Goal: Transaction & Acquisition: Purchase product/service

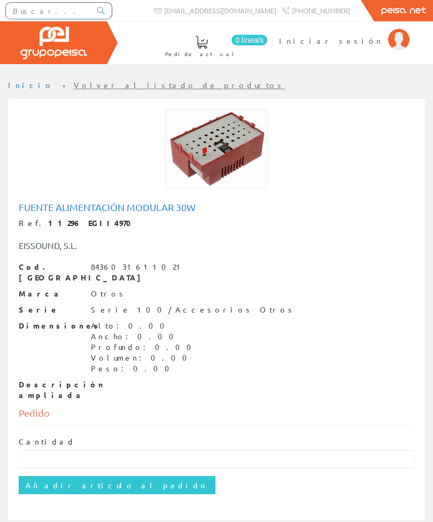
scroll to position [1, 0]
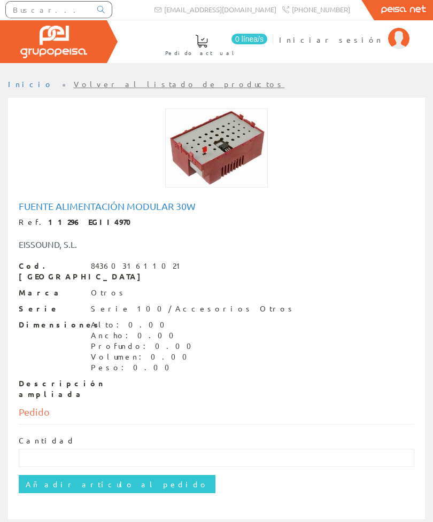
click at [101, 475] on input "Añadir artículo al pedido" at bounding box center [117, 484] width 197 height 18
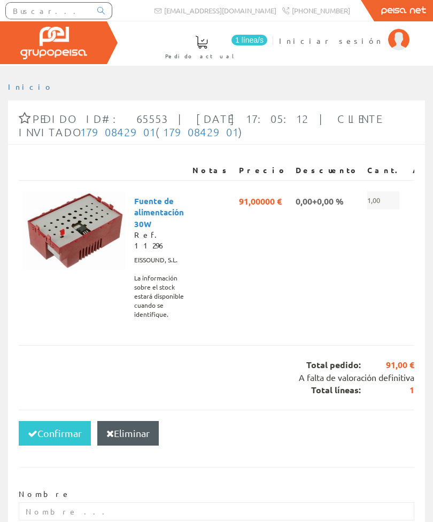
click at [62, 421] on button "Confirmar" at bounding box center [55, 433] width 72 height 25
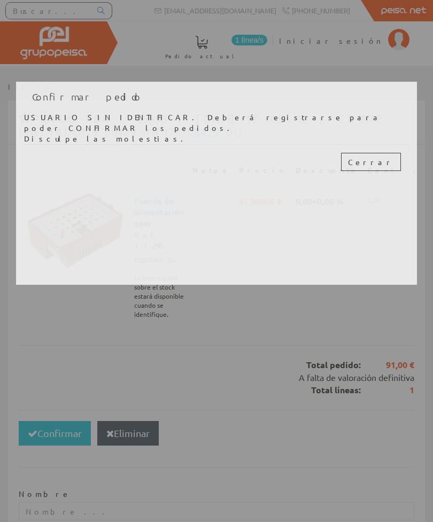
click at [399, 153] on button "Cerrar" at bounding box center [371, 162] width 60 height 18
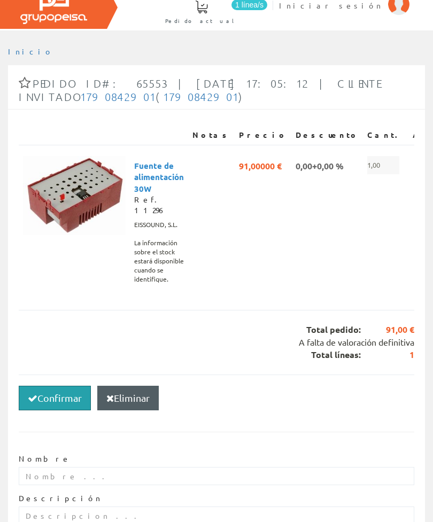
scroll to position [37, 0]
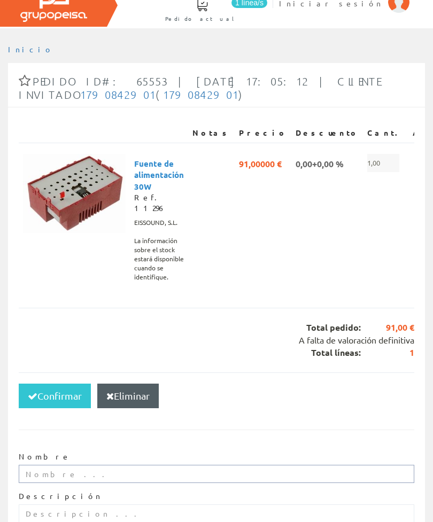
click at [202, 465] on input "text" at bounding box center [217, 474] width 396 height 18
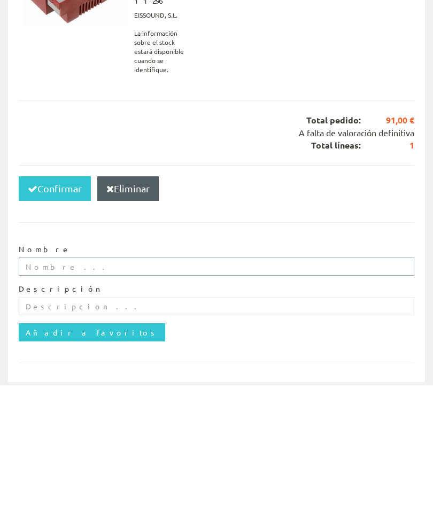
type input "Jorge"
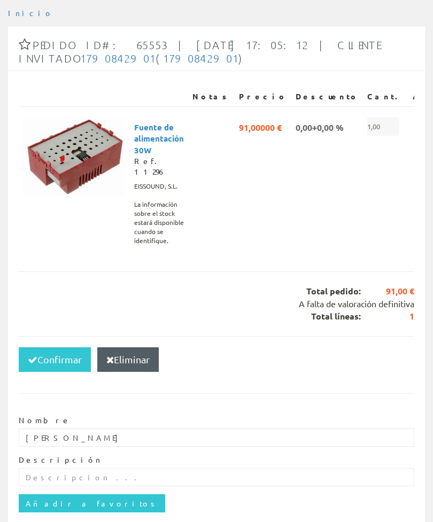
click at [71, 348] on button "Confirmar" at bounding box center [55, 360] width 72 height 25
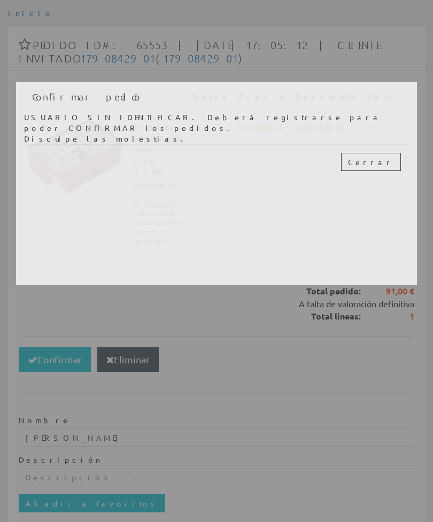
click at [393, 153] on button "Cerrar" at bounding box center [371, 162] width 60 height 18
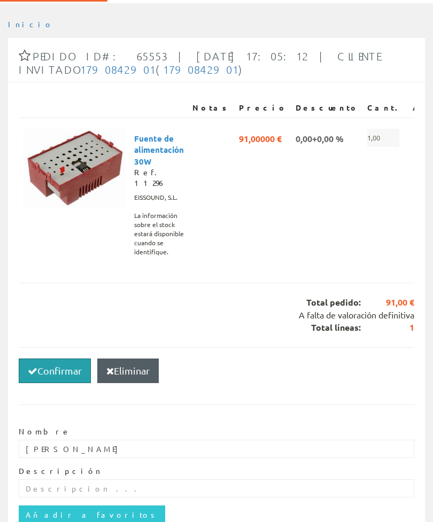
scroll to position [0, 0]
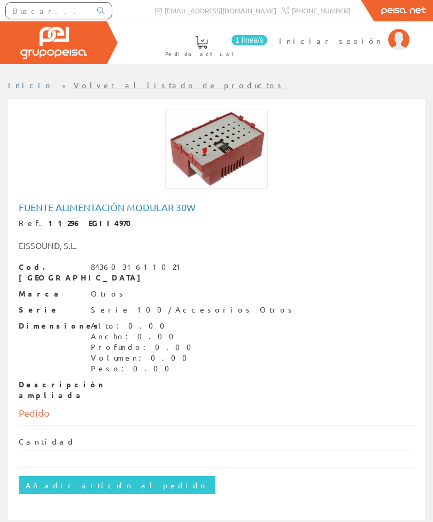
scroll to position [1, 0]
